Goal: Communication & Community: Answer question/provide support

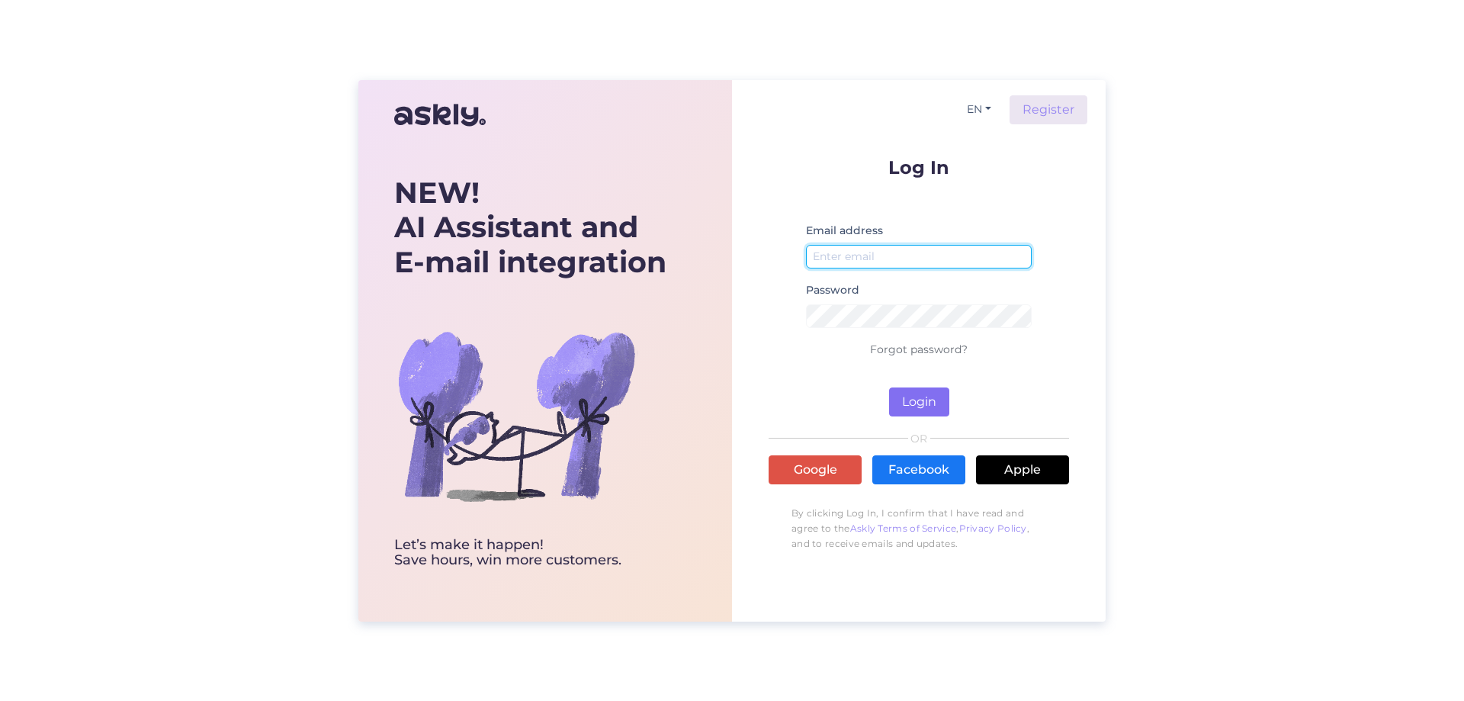
type input "[EMAIL_ADDRESS][DOMAIN_NAME]"
click at [934, 400] on button "Login" at bounding box center [919, 401] width 60 height 29
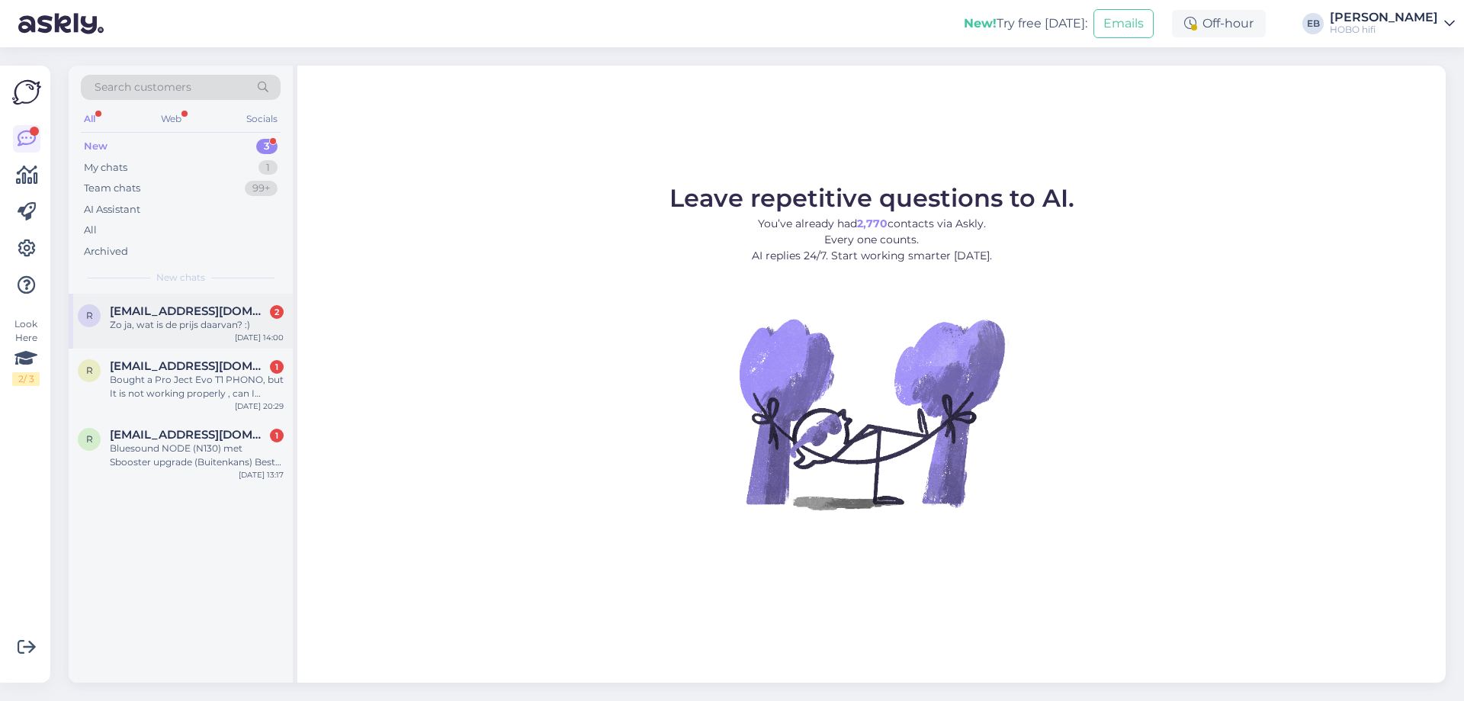
click at [191, 323] on div "Zo ja, wat is de prijs daarvan? :)" at bounding box center [197, 325] width 174 height 14
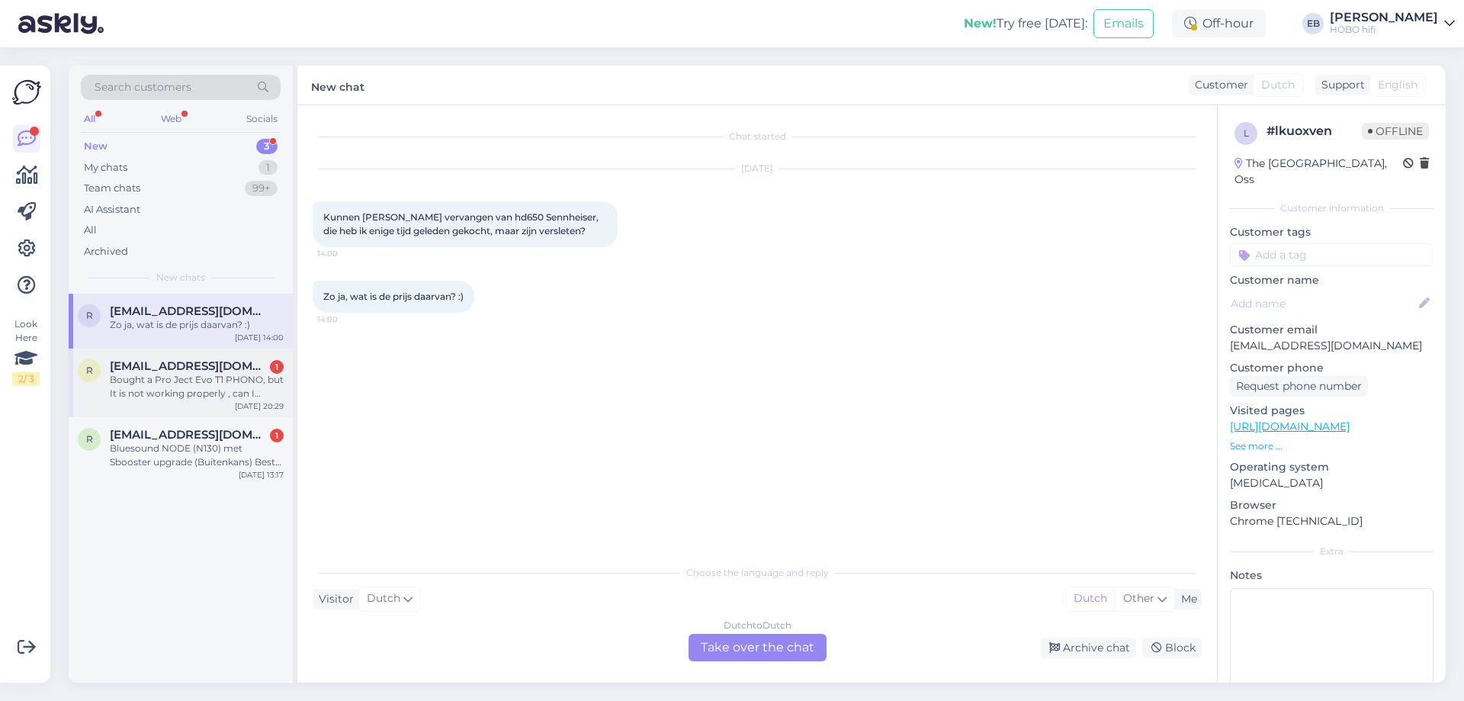
click at [176, 368] on span "[EMAIL_ADDRESS][DOMAIN_NAME]" at bounding box center [189, 366] width 159 height 14
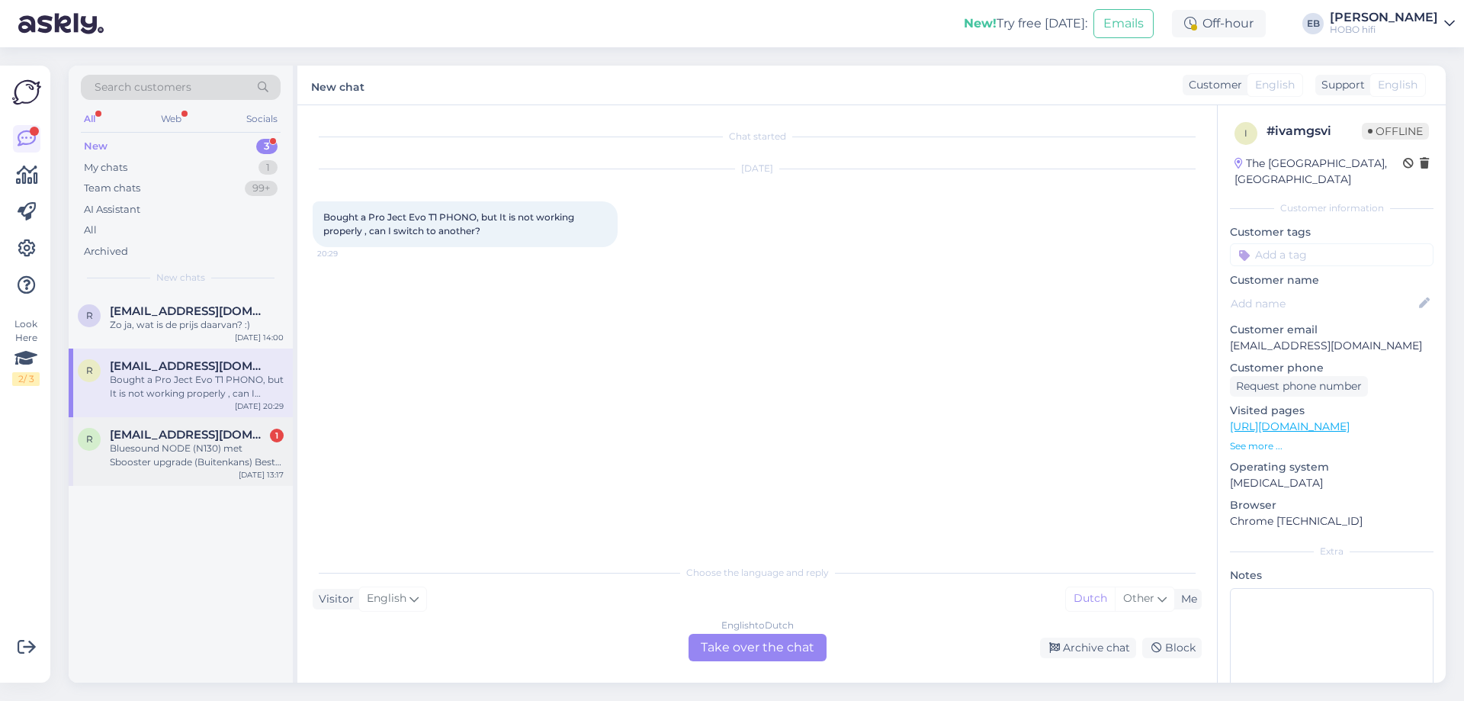
click at [184, 437] on span "[EMAIL_ADDRESS][DOMAIN_NAME]" at bounding box center [189, 435] width 159 height 14
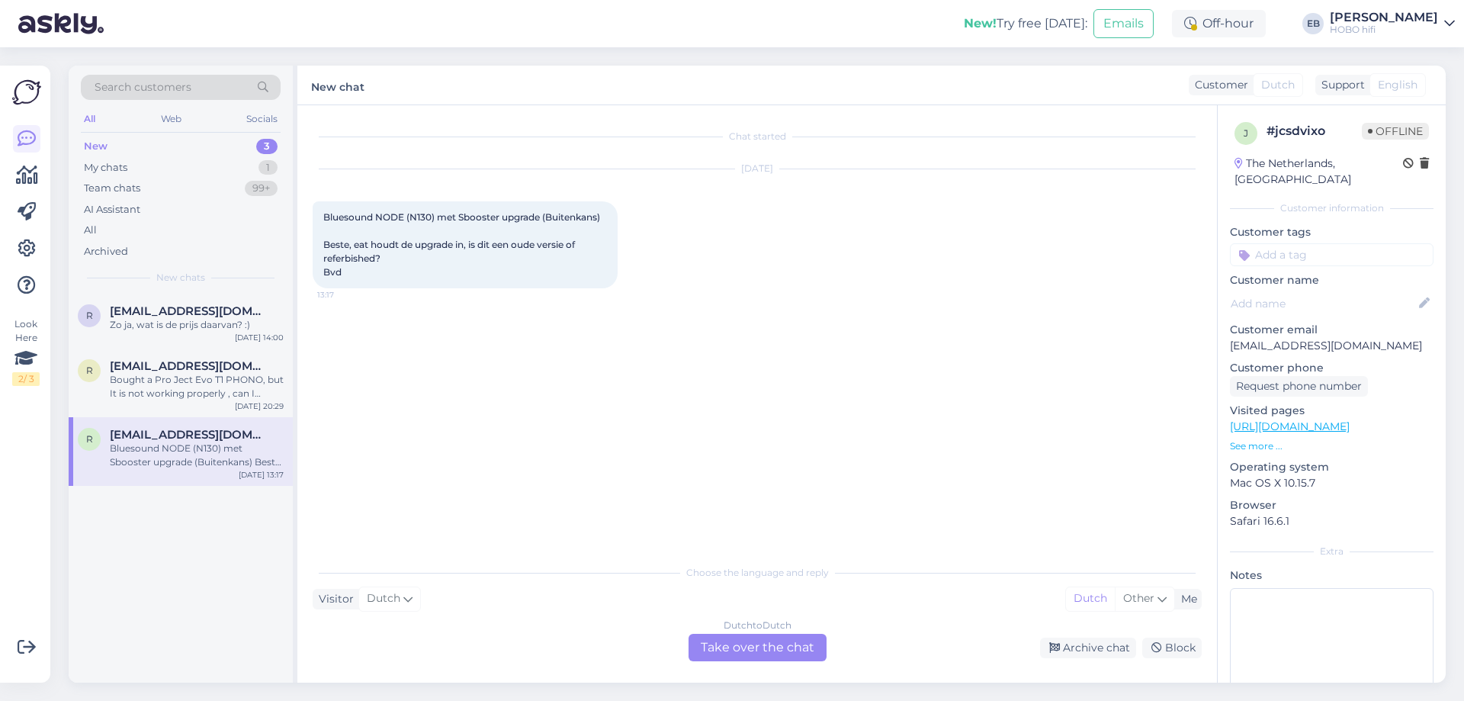
click at [743, 643] on div "Dutch to Dutch Take over the chat" at bounding box center [758, 647] width 138 height 27
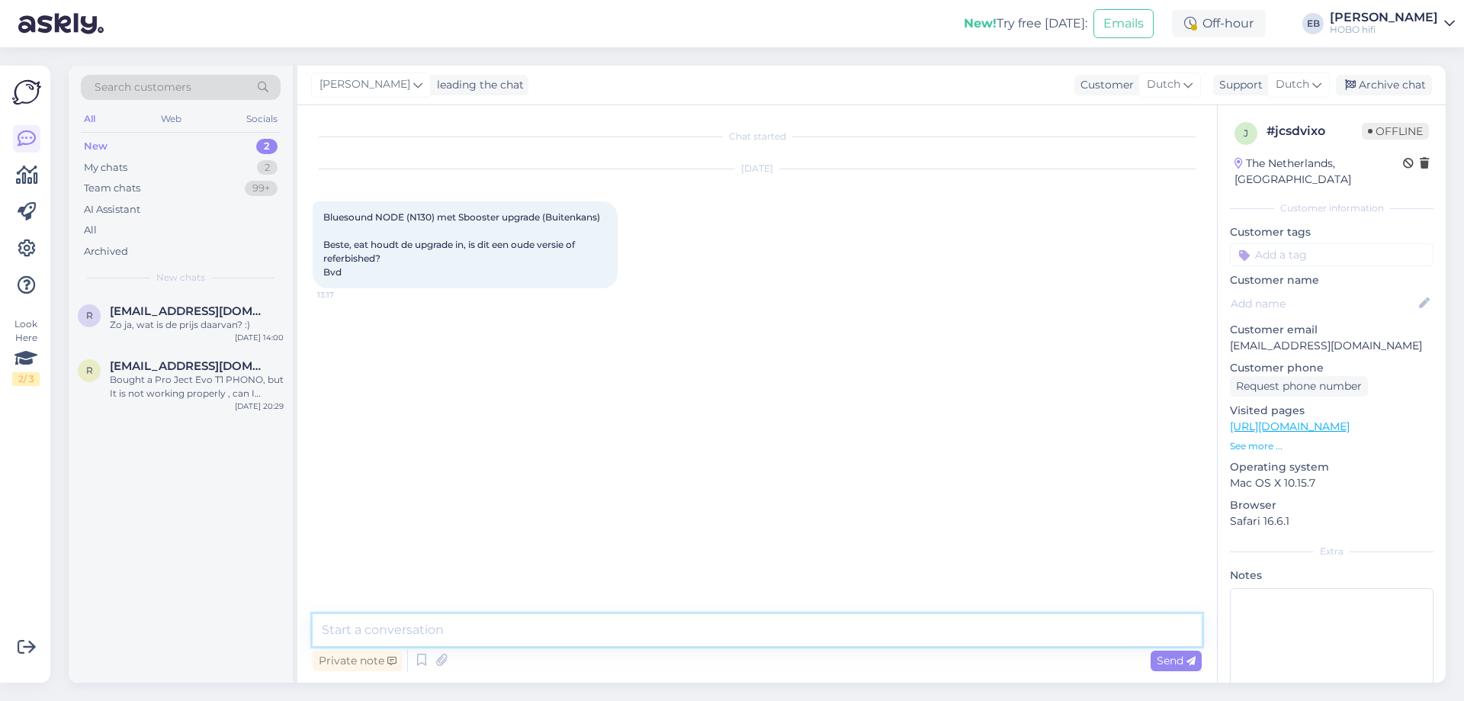
click at [522, 628] on textarea at bounding box center [757, 630] width 889 height 32
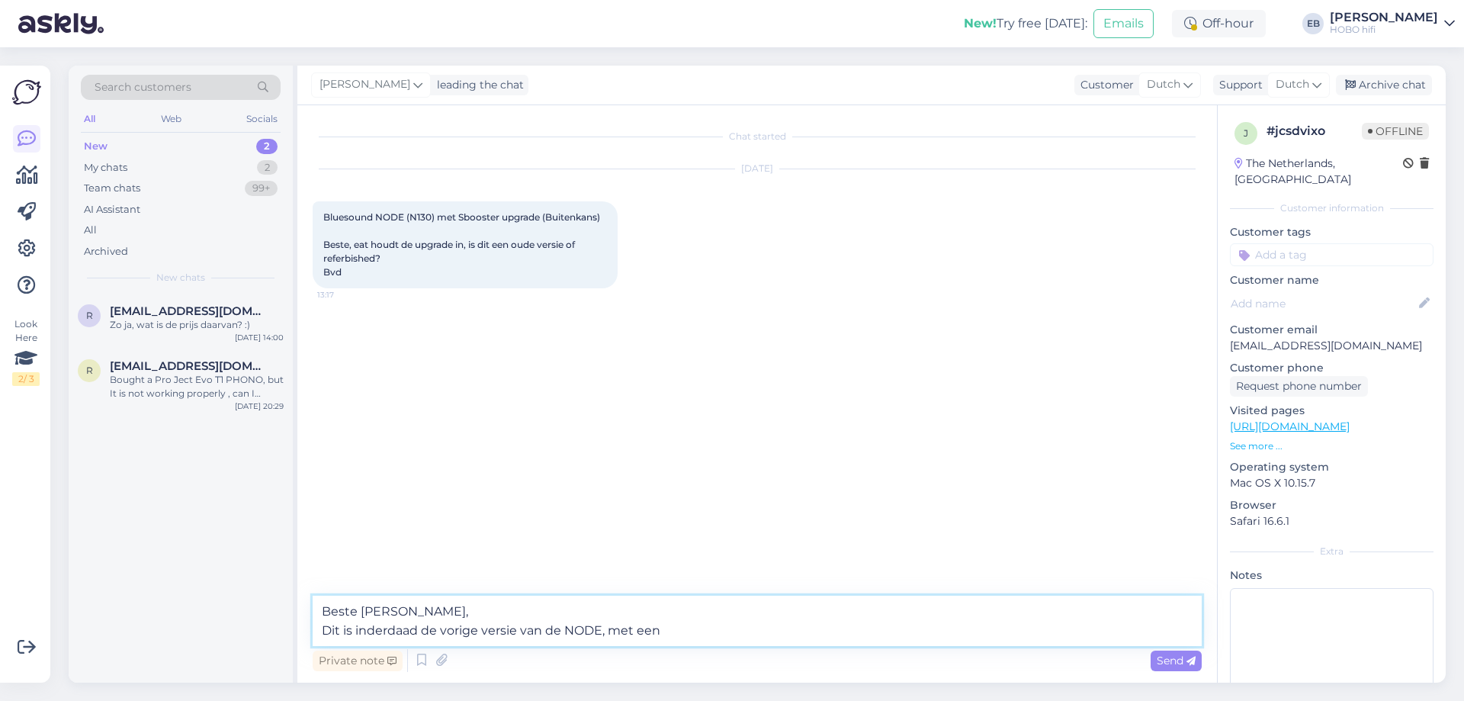
click at [699, 623] on textarea "Beste [PERSON_NAME], Dit is inderdaad de vorige versie van de NODE, met een" at bounding box center [757, 621] width 889 height 50
click at [601, 635] on textarea "Beste [PERSON_NAME], Dit is inderdaad de vorige versie van de NODE, met een aud…" at bounding box center [757, 621] width 889 height 50
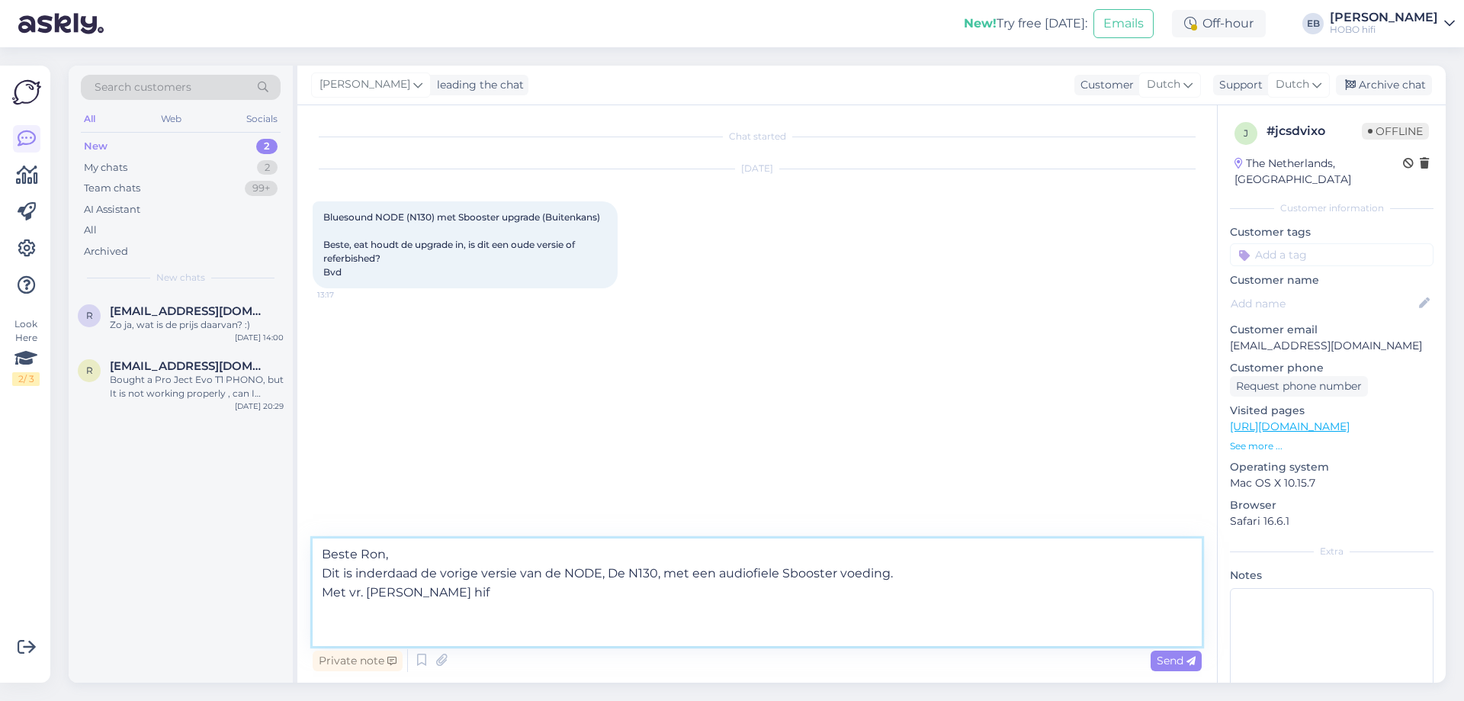
type textarea "Beste Ron, Dit is inderdaad de vorige versie van de NODE, De N130, met een audi…"
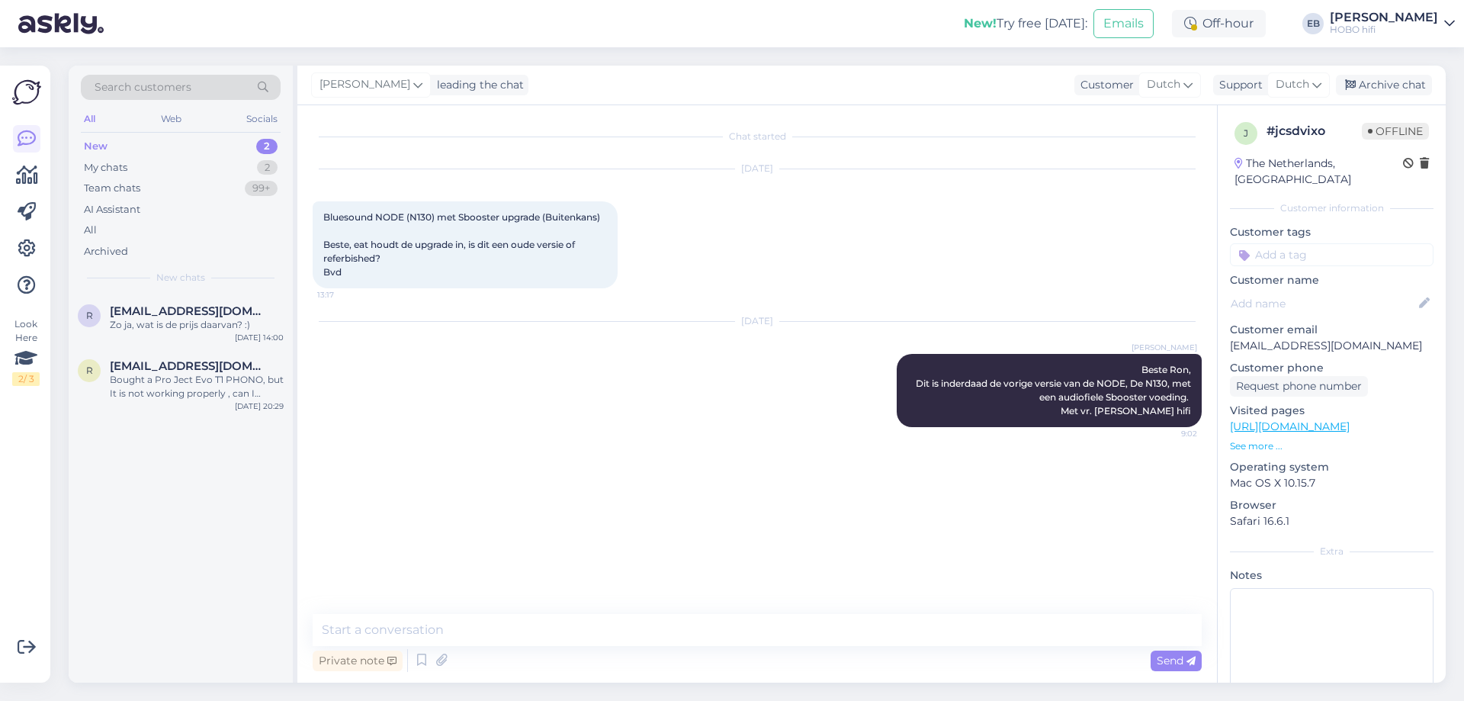
click at [1297, 268] on div "j # jcsdvixo Offline [GEOGRAPHIC_DATA], Vijfhuizen Customer information Custome…" at bounding box center [1332, 426] width 228 height 643
click at [1291, 258] on input at bounding box center [1332, 254] width 204 height 23
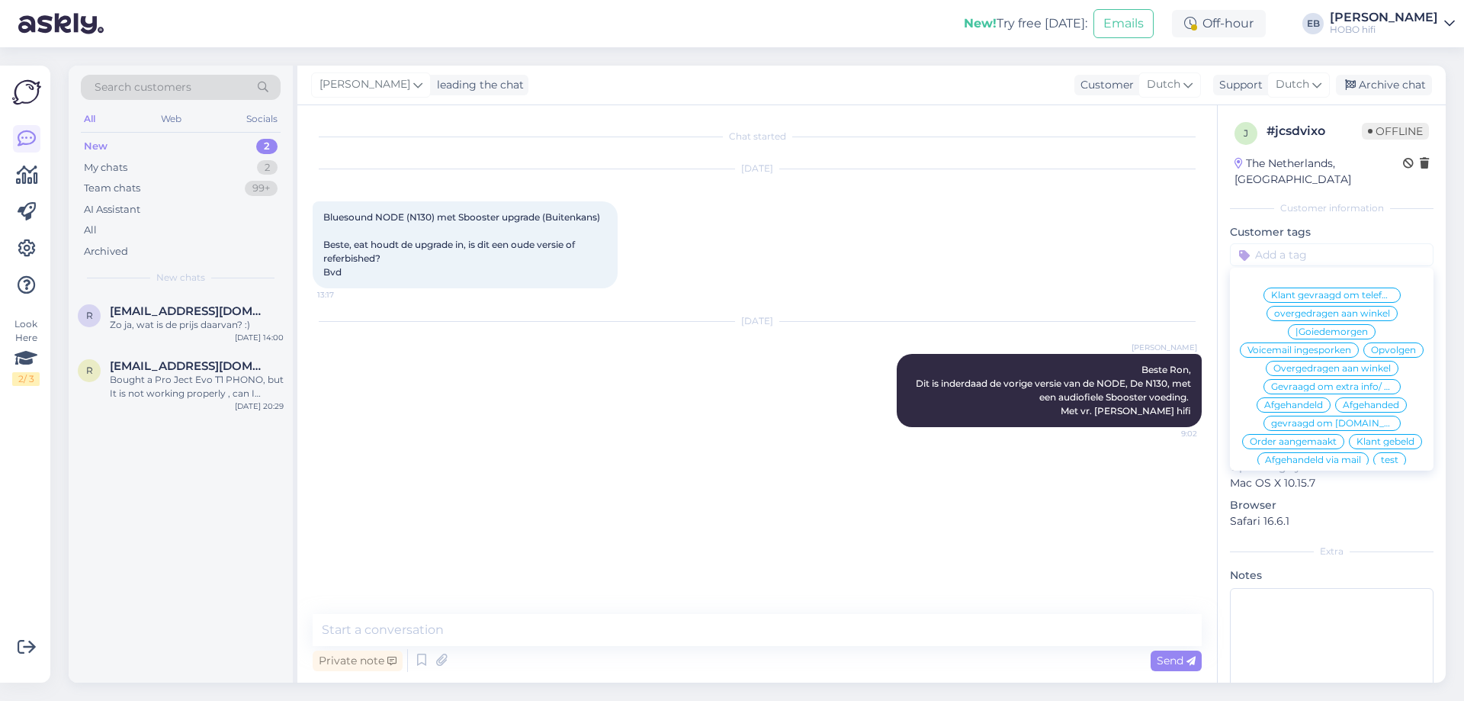
click at [1270, 409] on span "Afgehandeld" at bounding box center [1293, 404] width 59 height 9
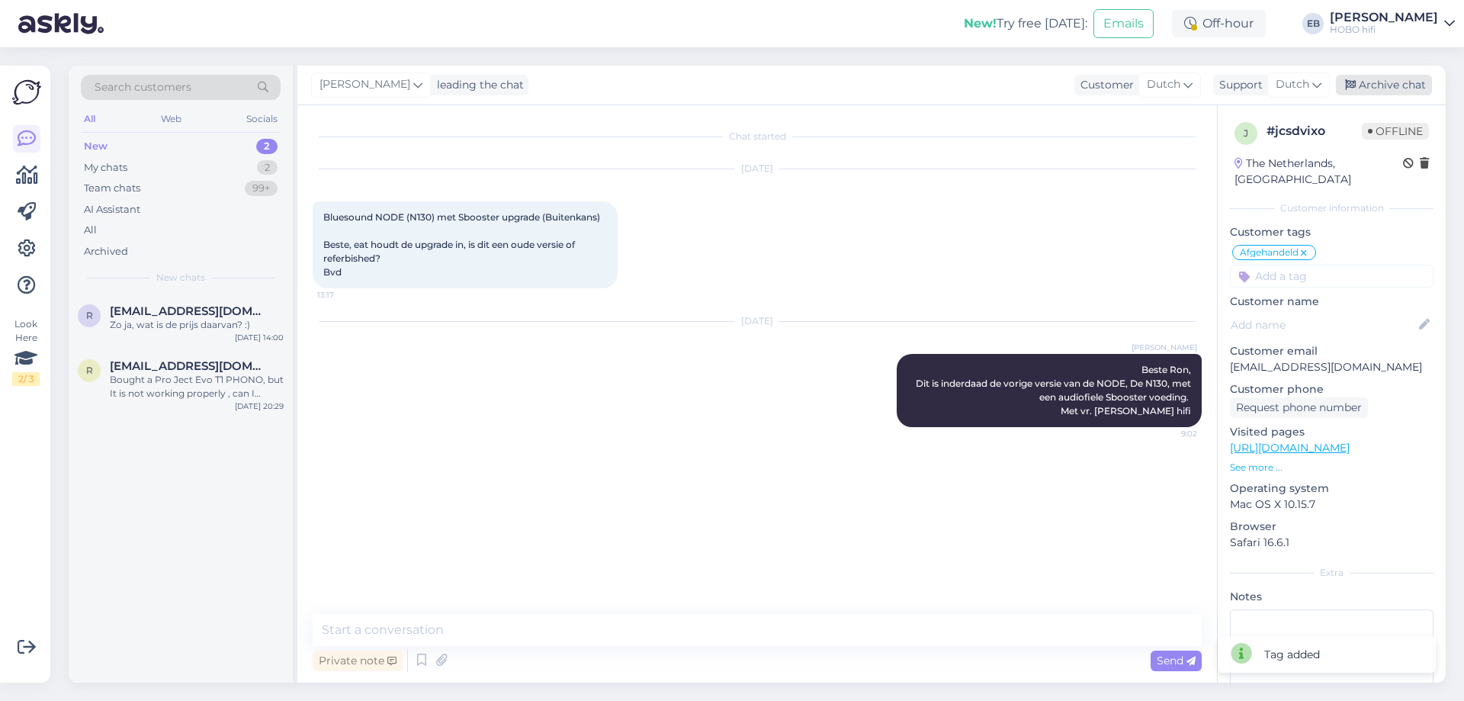
click at [1398, 85] on div "Archive chat" at bounding box center [1384, 85] width 96 height 21
click at [215, 323] on div "Zo ja, wat is de prijs daarvan? :)" at bounding box center [197, 325] width 174 height 14
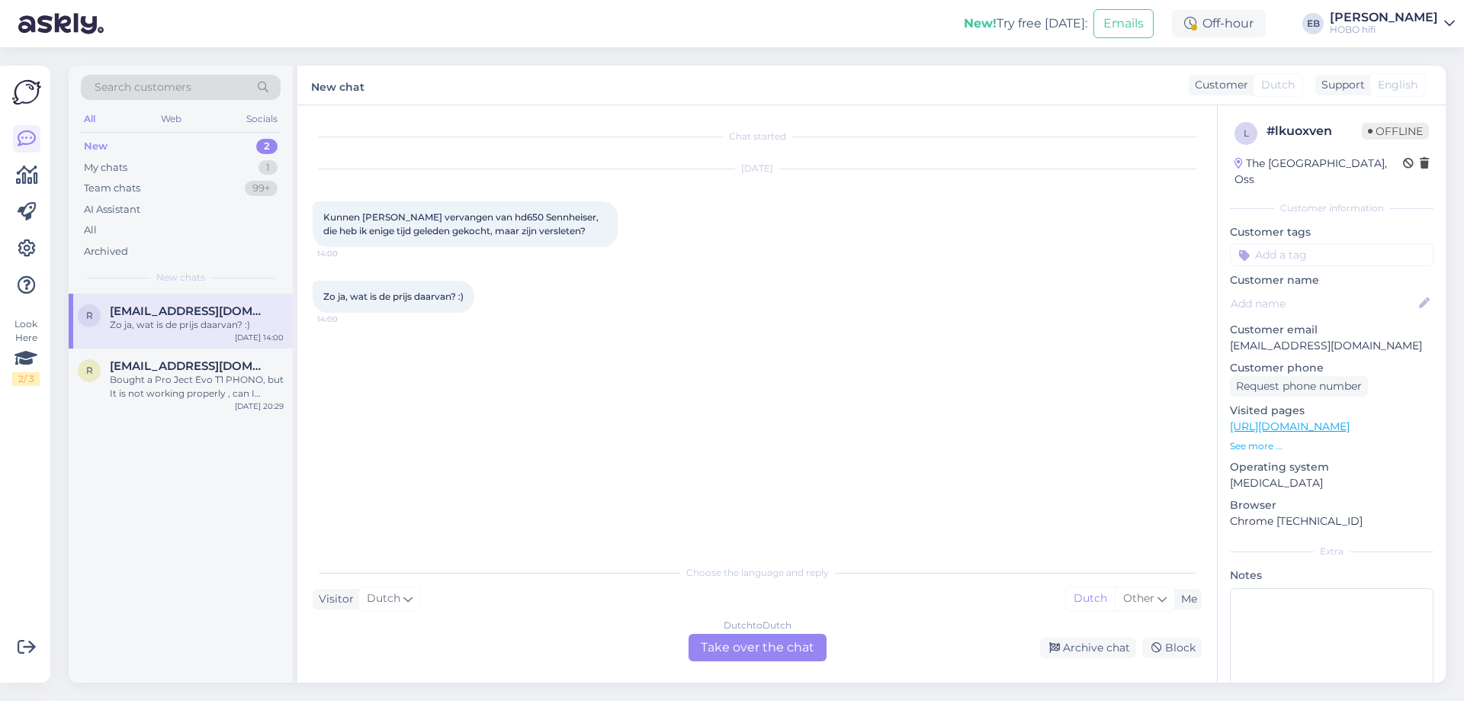
click at [778, 641] on div "Dutch to Dutch Take over the chat" at bounding box center [758, 647] width 138 height 27
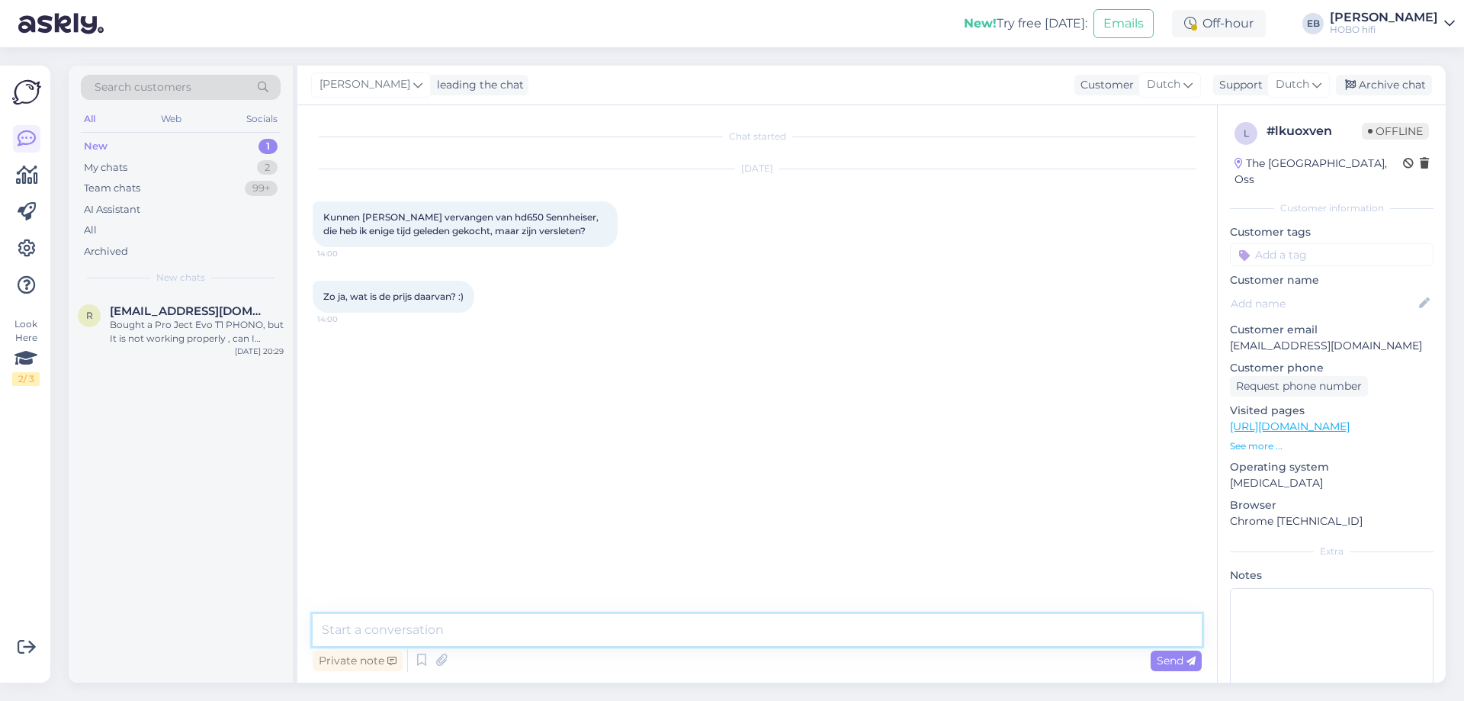
click at [683, 640] on textarea at bounding box center [757, 630] width 889 height 32
type textarea "Beste [PERSON_NAME]"
